Goal: Check status

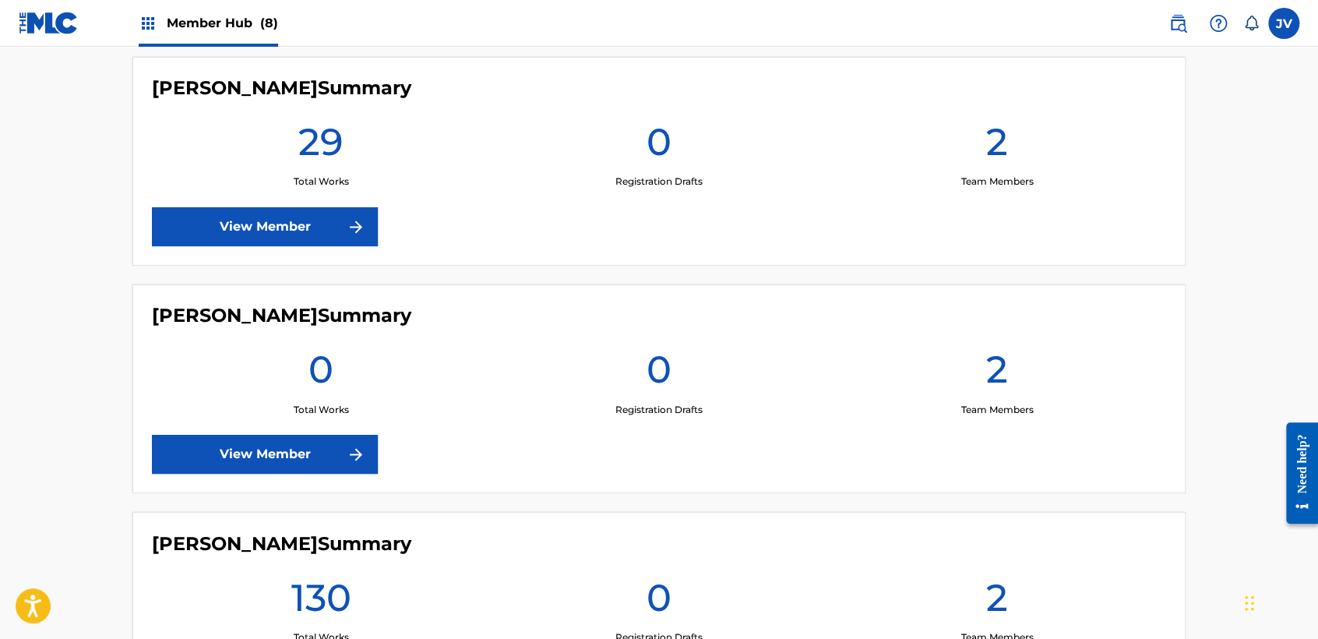
scroll to position [1202, 0]
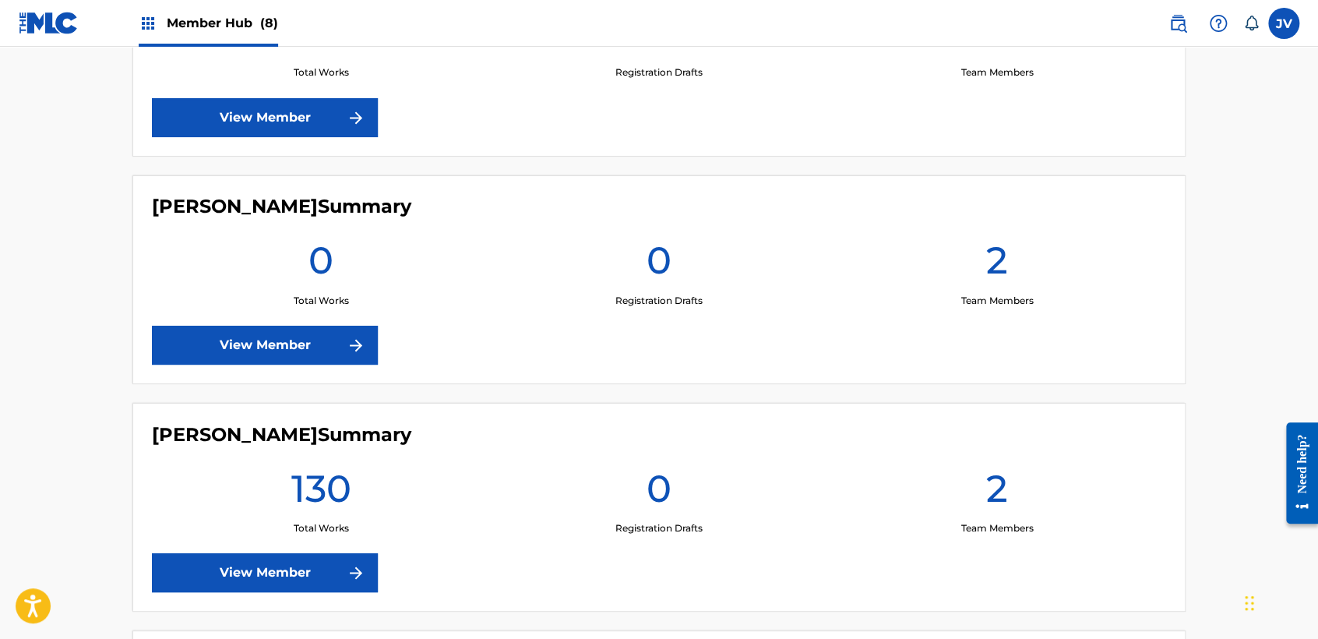
click at [300, 320] on div "[PERSON_NAME] Summary 0 Total Works 0 Registration Drafts 2 Team Members View M…" at bounding box center [658, 279] width 1053 height 209
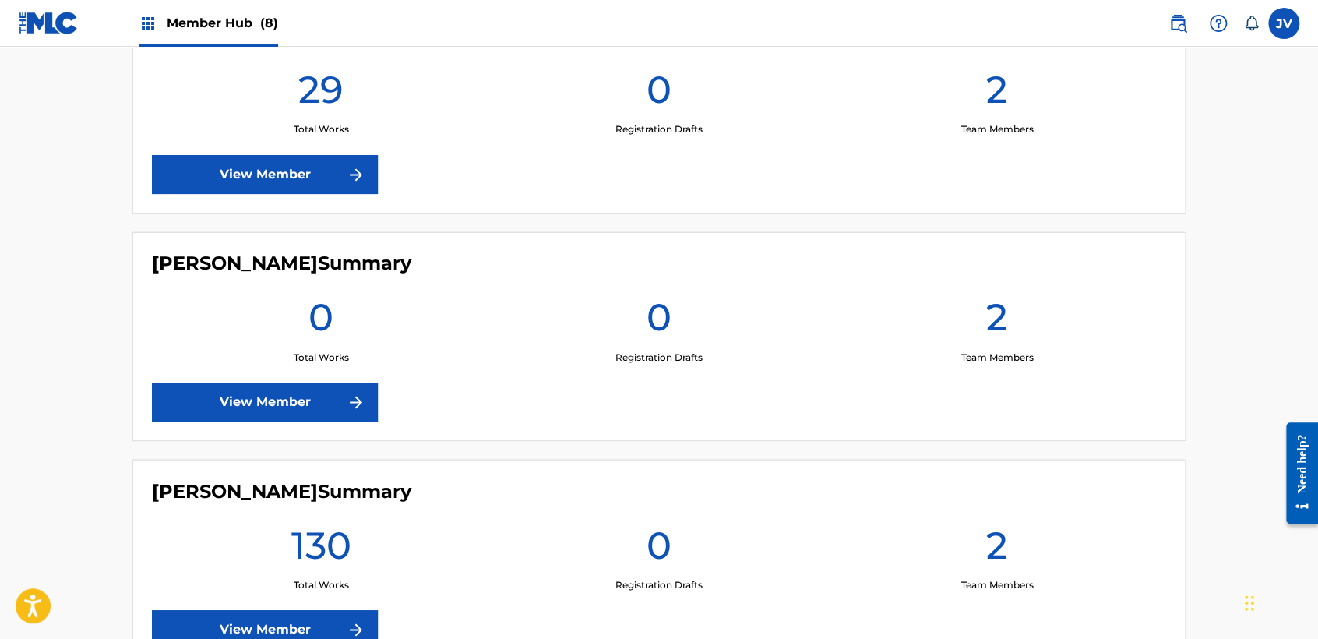
scroll to position [1115, 0]
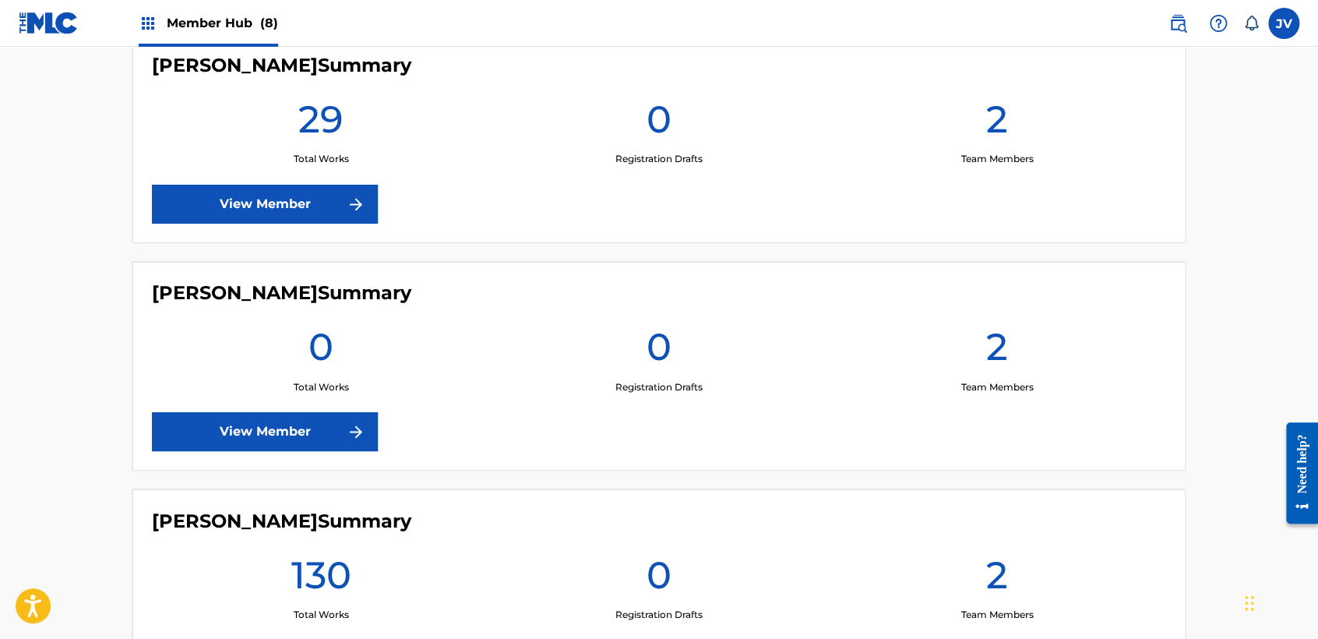
click at [319, 365] on h1 "0" at bounding box center [320, 351] width 25 height 56
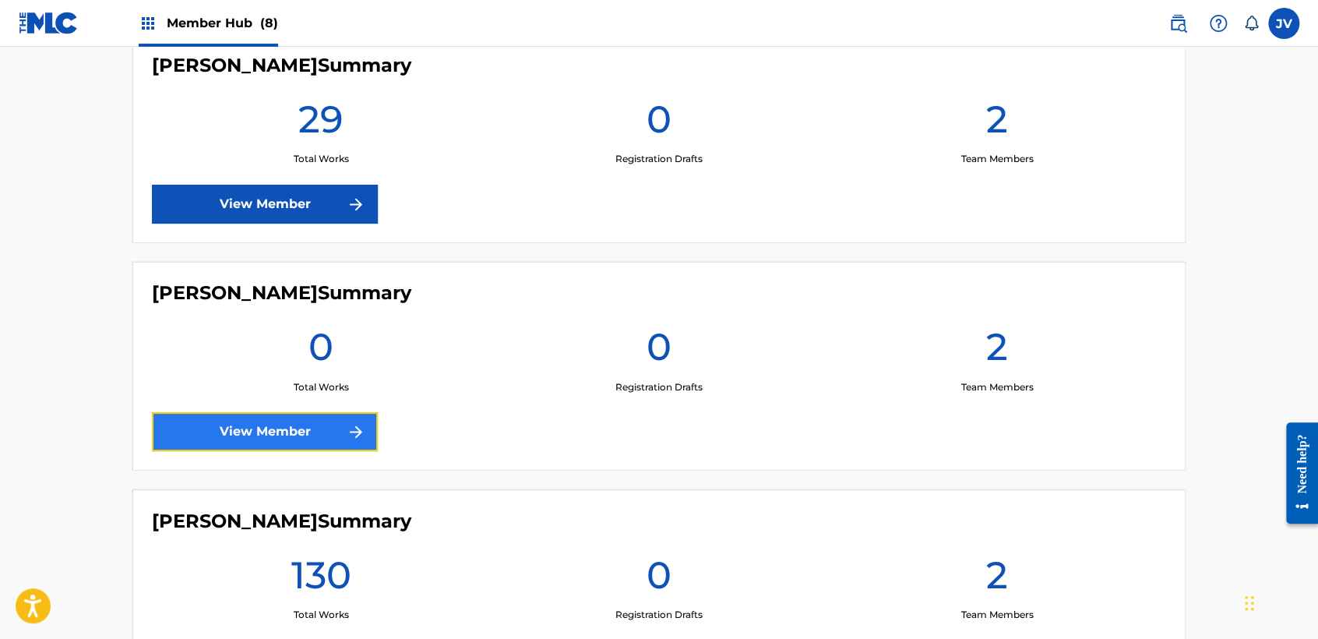
click at [333, 418] on link "View Member" at bounding box center [265, 431] width 226 height 39
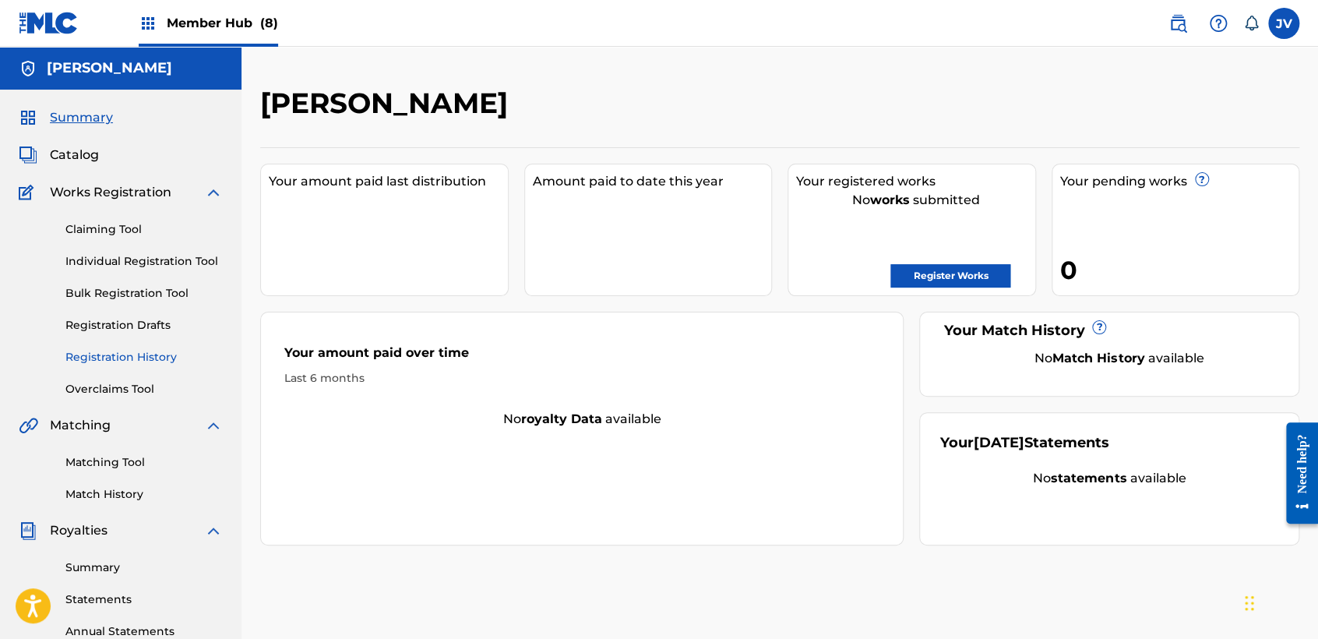
click at [100, 353] on link "Registration History" at bounding box center [143, 357] width 157 height 16
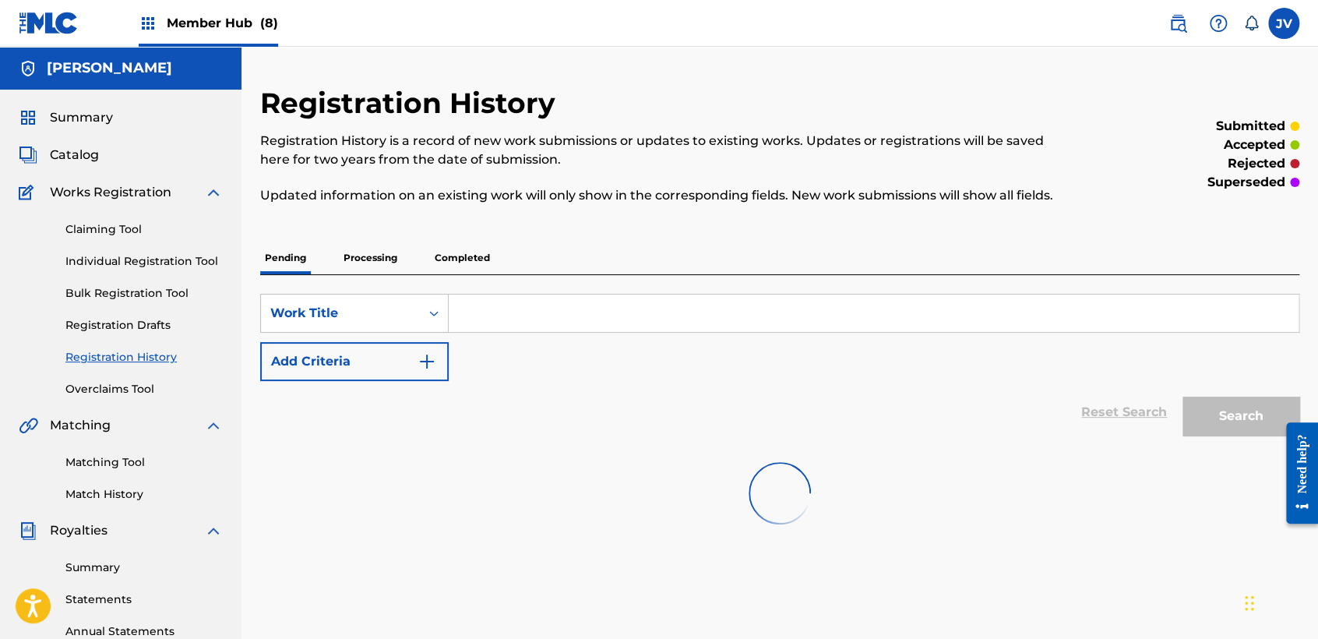
click at [380, 264] on p "Processing" at bounding box center [370, 257] width 63 height 33
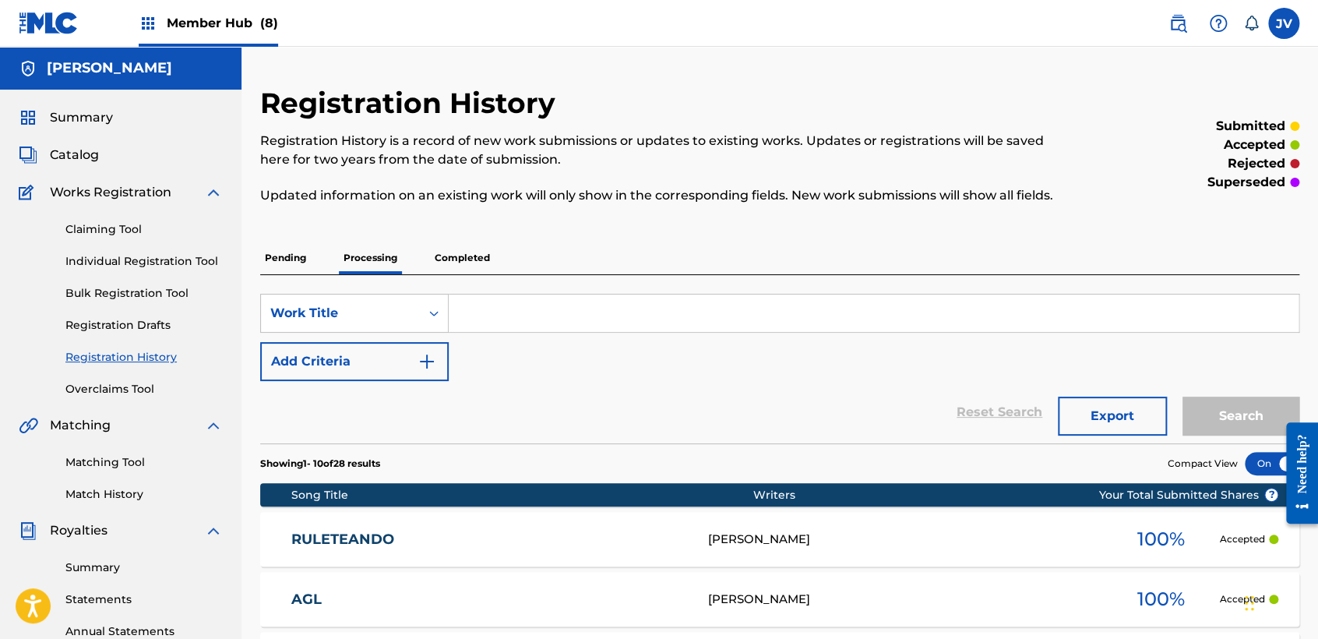
click at [482, 259] on p "Completed" at bounding box center [462, 257] width 65 height 33
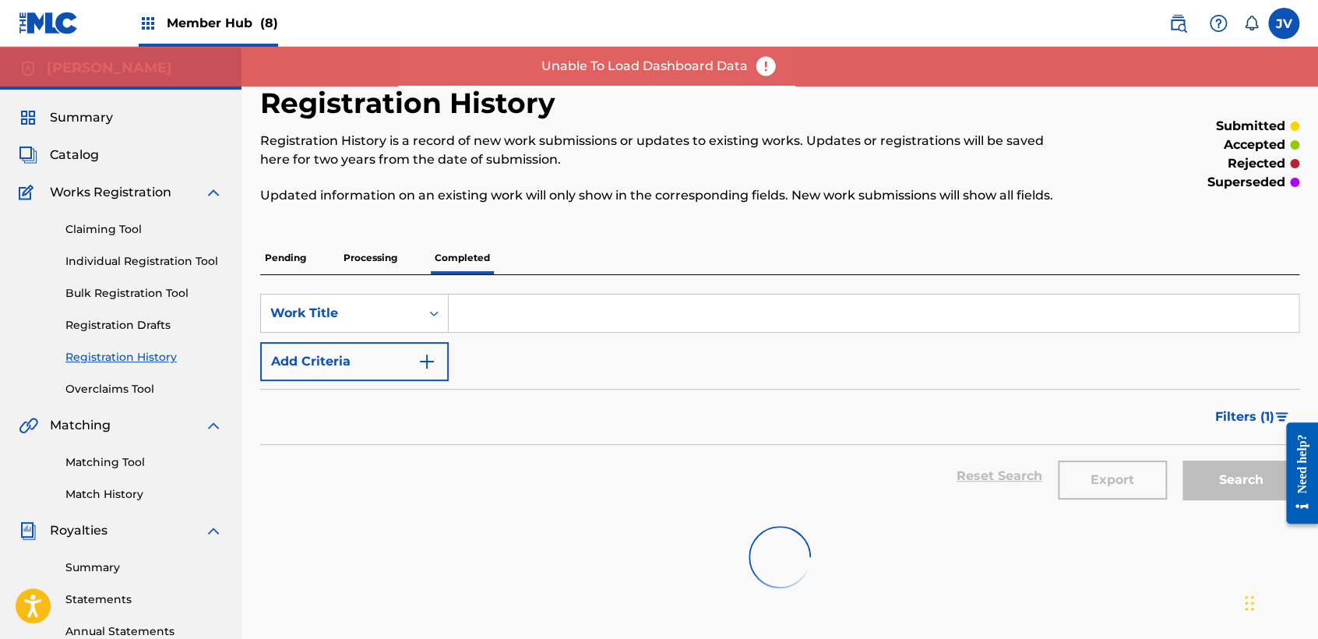
click at [383, 255] on p "Processing" at bounding box center [370, 257] width 63 height 33
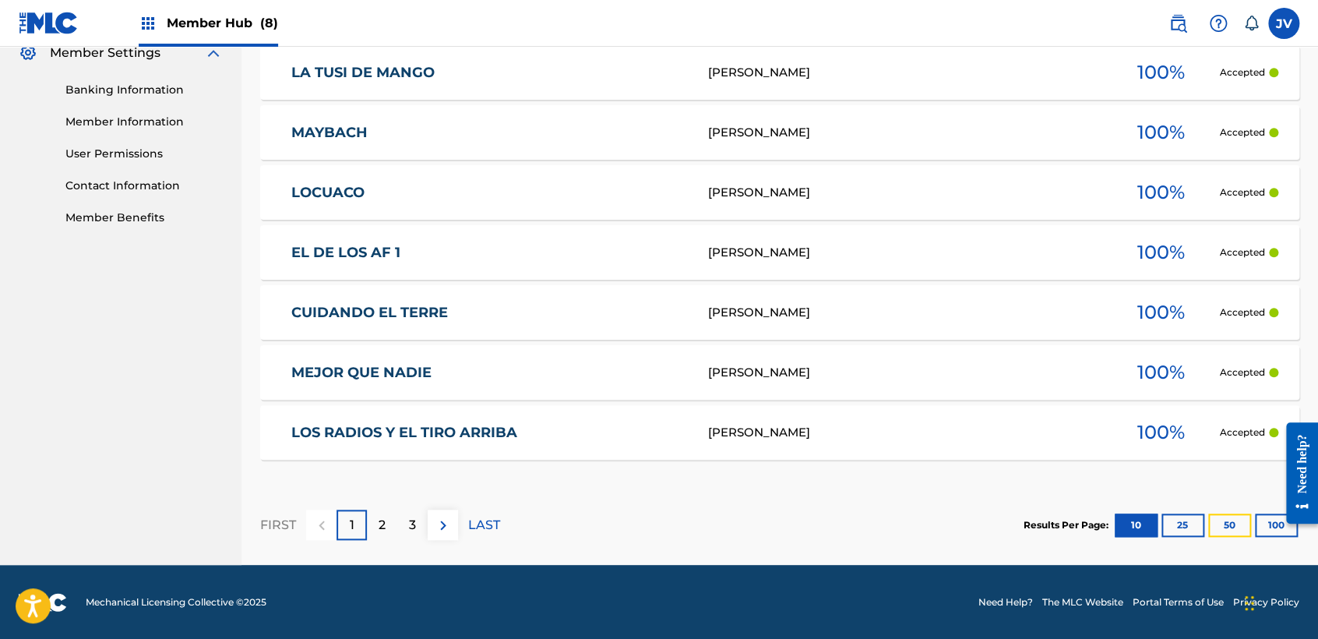
click at [1246, 528] on button "50" at bounding box center [1229, 524] width 43 height 23
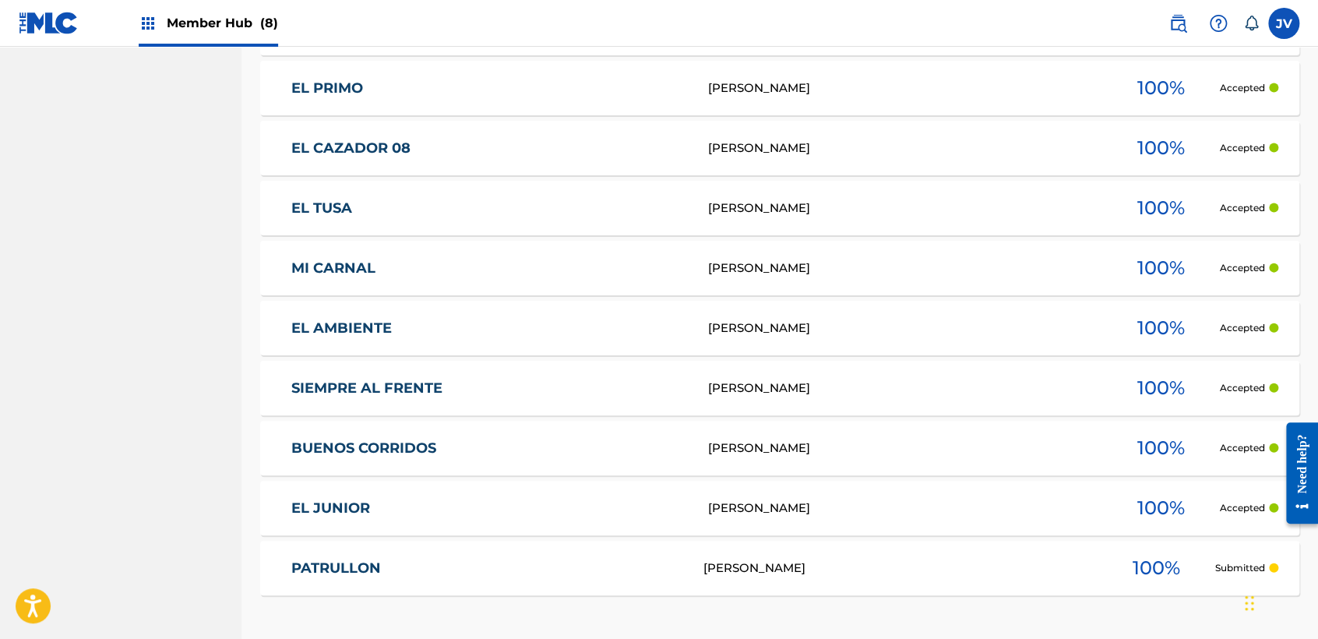
scroll to position [1719, 0]
